Goal: Find specific page/section: Find specific page/section

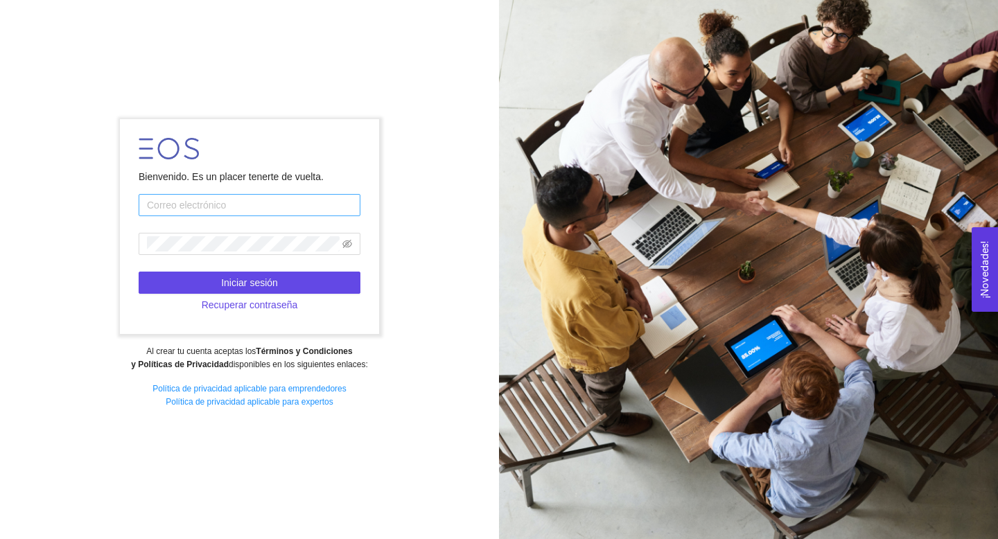
click at [288, 208] on input "text" at bounding box center [250, 205] width 222 height 22
type input "s"
type input "[EMAIL_ADDRESS][DOMAIN_NAME]"
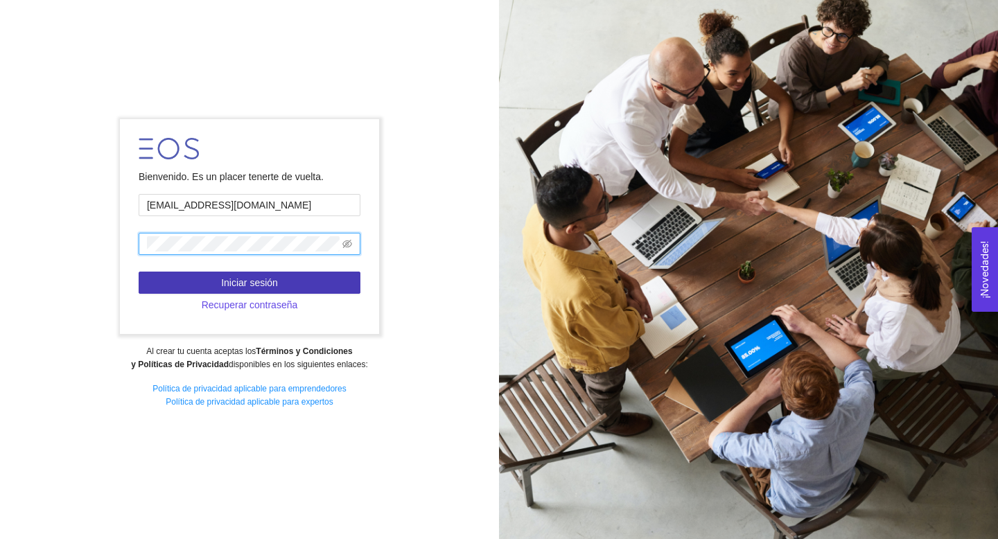
click at [300, 273] on button "Iniciar sesión" at bounding box center [250, 283] width 222 height 22
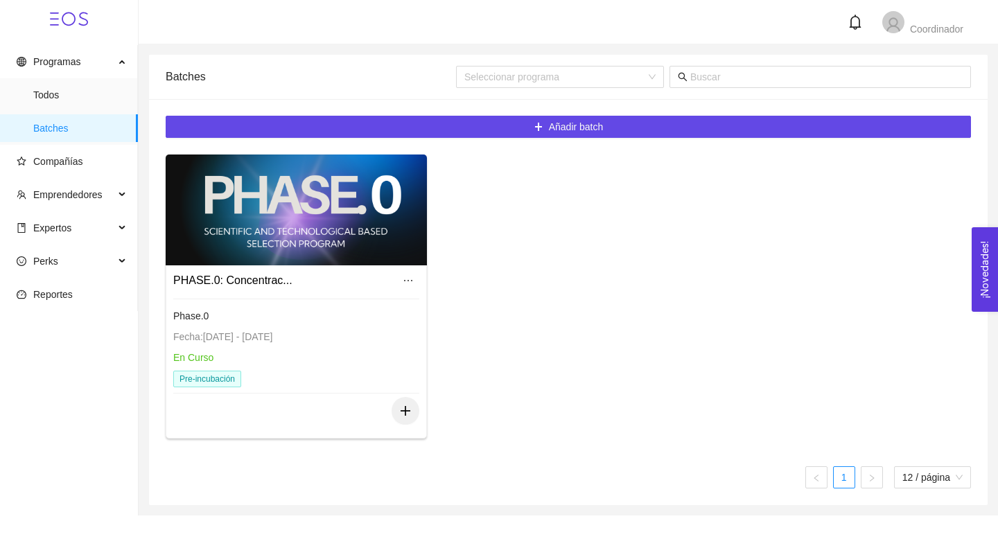
click at [388, 210] on div at bounding box center [296, 210] width 261 height 111
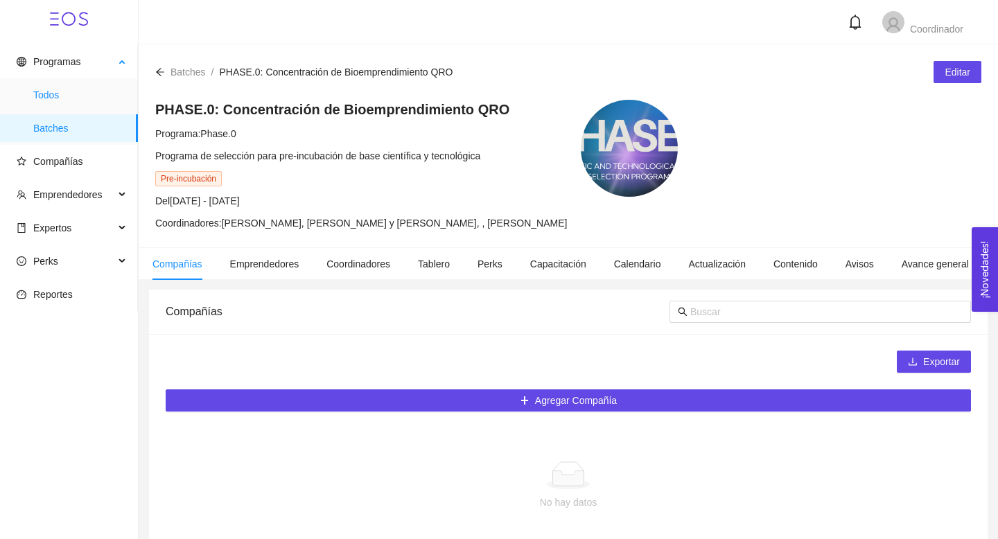
click at [64, 99] on span "Todos" at bounding box center [80, 95] width 94 height 28
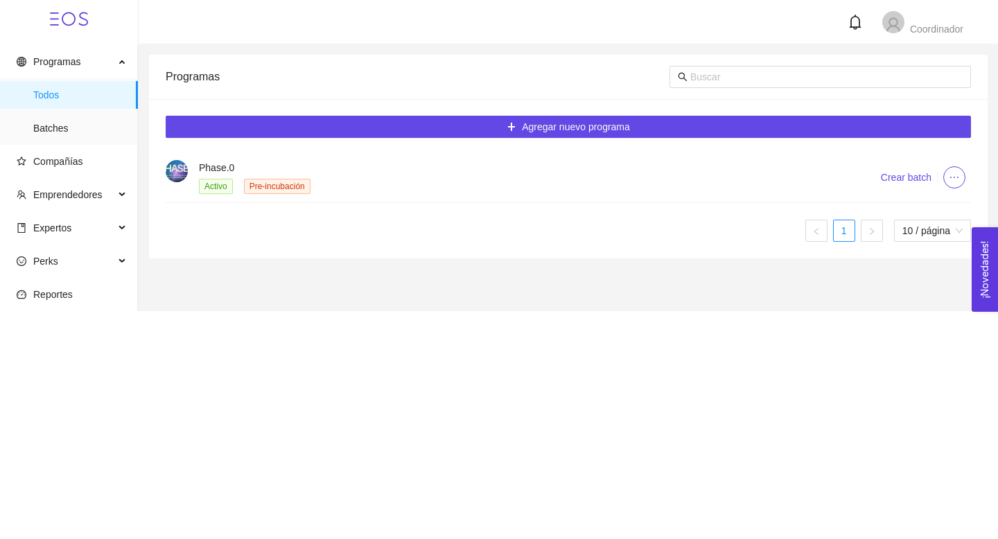
click at [199, 165] on h4 "Phase.0" at bounding box center [523, 167] width 648 height 15
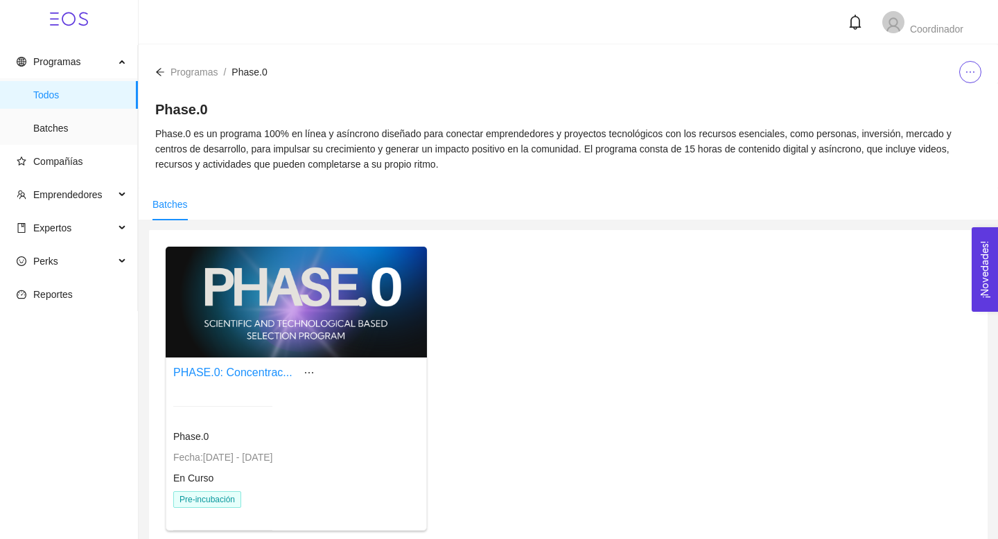
scroll to position [69, 0]
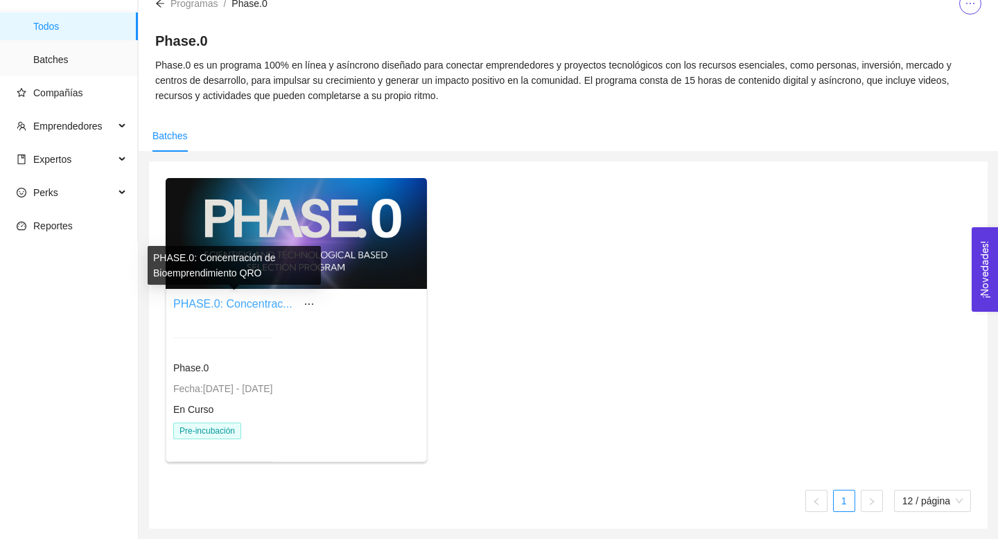
click at [272, 303] on link "PHASE.0: Concentrac..." at bounding box center [232, 304] width 119 height 12
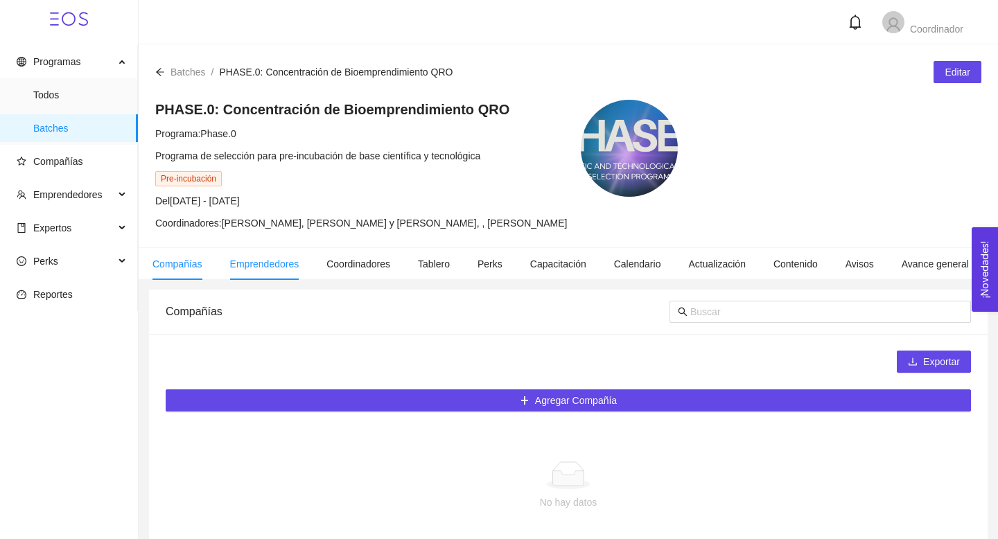
click at [268, 254] on li "Emprendedores" at bounding box center [264, 264] width 97 height 32
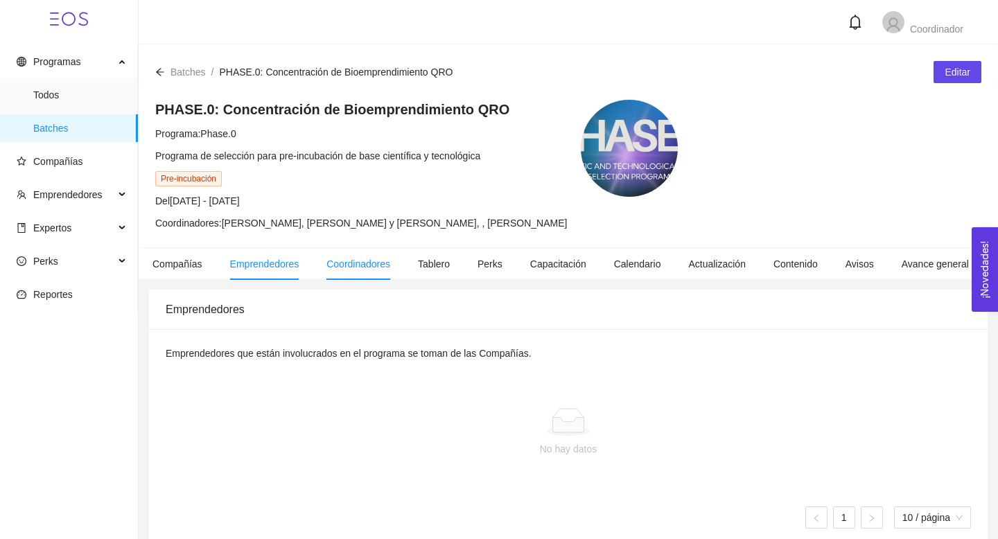
click at [360, 268] on span "Coordinadores" at bounding box center [359, 264] width 64 height 11
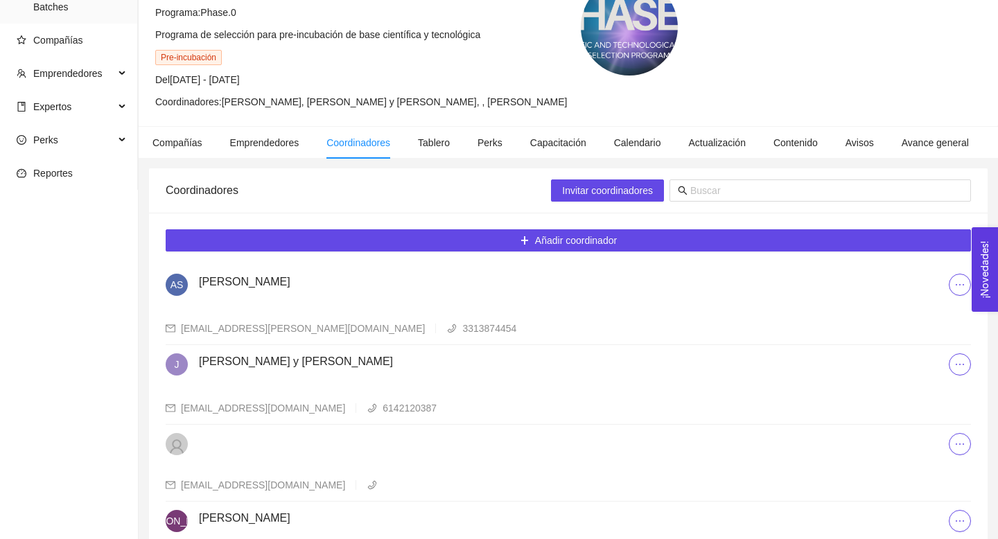
scroll to position [107, 0]
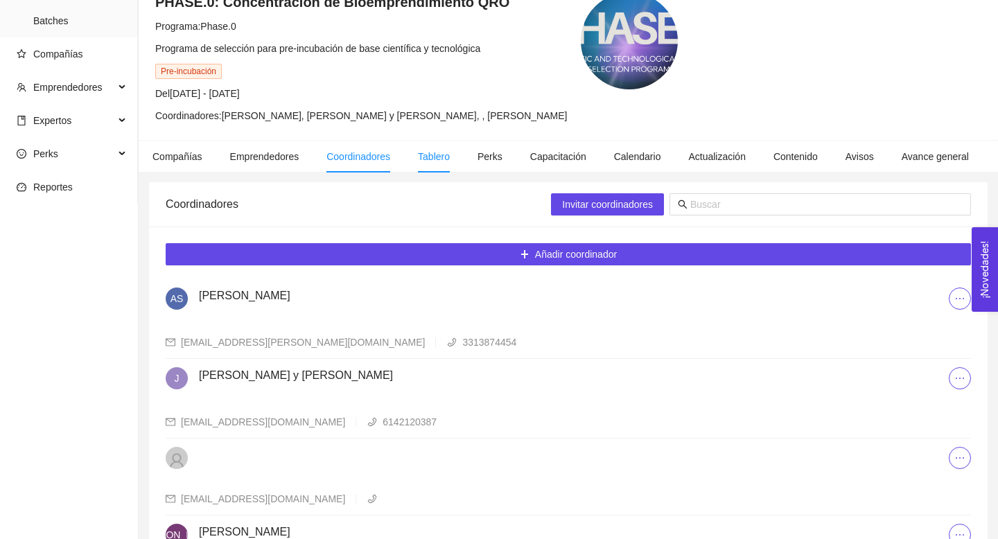
click at [434, 170] on li "Tablero" at bounding box center [434, 157] width 60 height 32
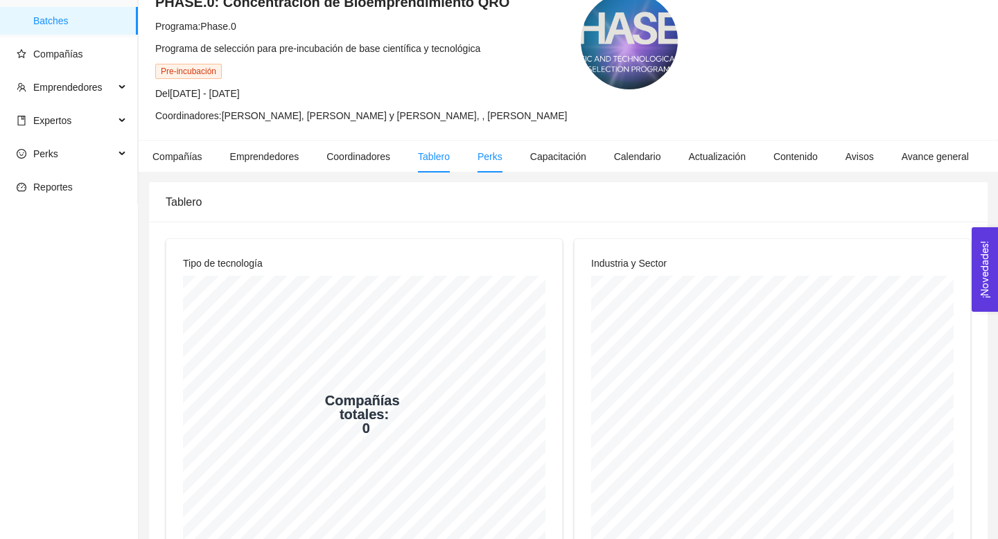
click at [507, 170] on li "Perks" at bounding box center [490, 157] width 53 height 32
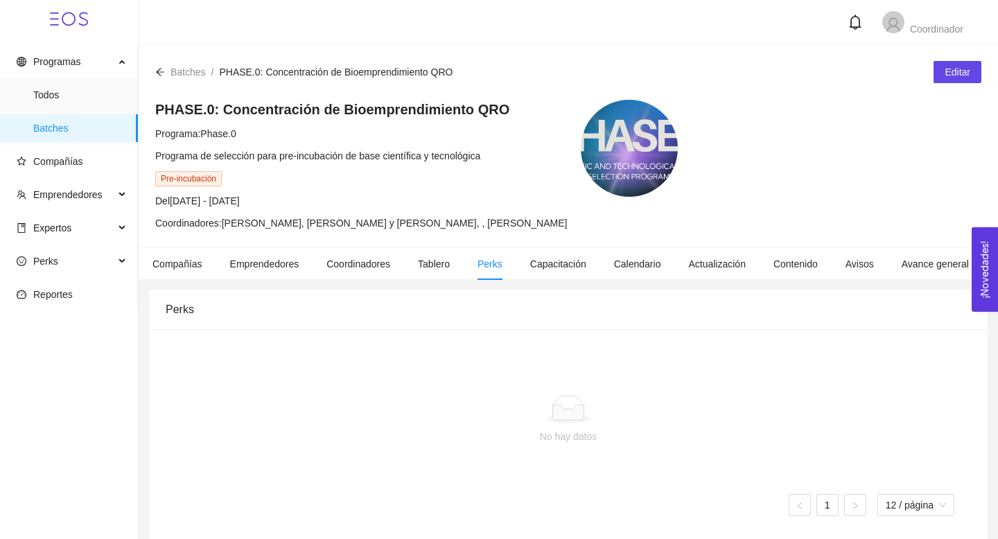
click at [566, 238] on div "PHASE.0: Concentración de Bioemprendimiento QRO Programa: Phase.0 Programa de s…" at bounding box center [569, 165] width 860 height 164
click at [569, 267] on span "Capacitación" at bounding box center [558, 264] width 56 height 11
click at [644, 269] on span "Calendario" at bounding box center [637, 264] width 47 height 11
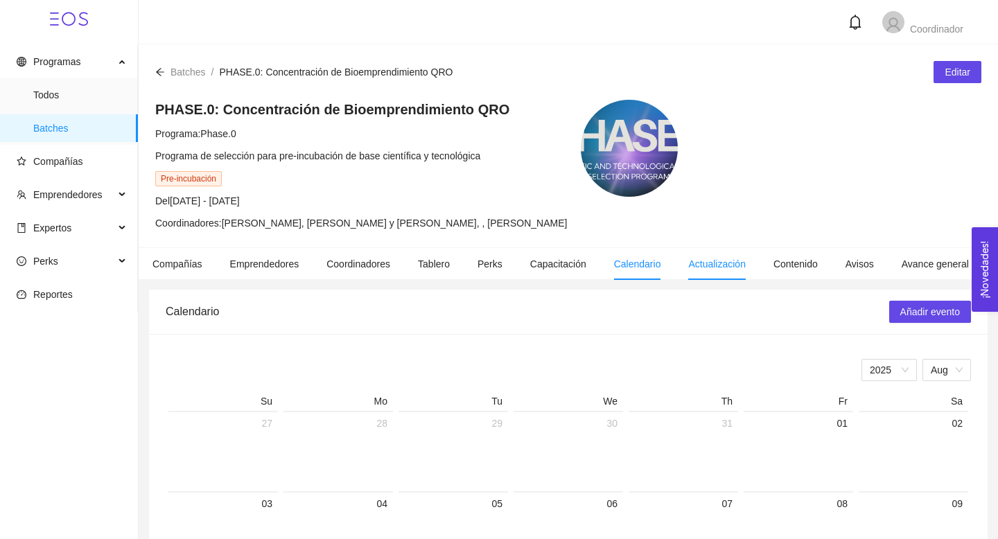
click at [732, 252] on li "Actualización" at bounding box center [717, 264] width 85 height 32
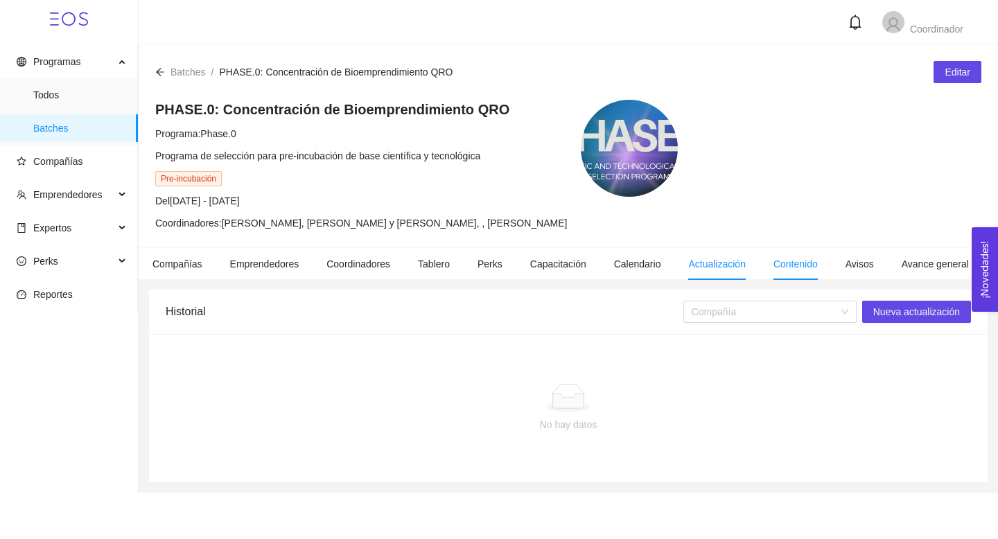
click at [827, 277] on li "Contenido" at bounding box center [796, 264] width 72 height 32
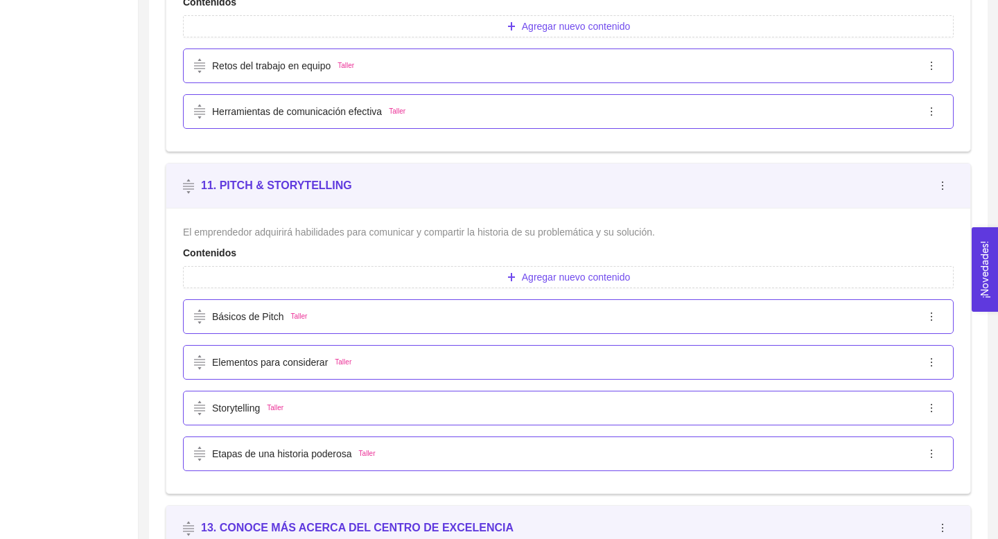
scroll to position [6306, 0]
